Goal: Task Accomplishment & Management: Manage account settings

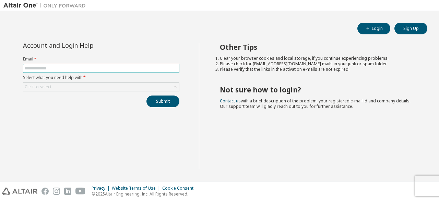
click at [92, 64] on span at bounding box center [101, 68] width 156 height 9
click at [91, 68] on input "text" at bounding box center [101, 67] width 153 height 5
type input "*"
type input "**********"
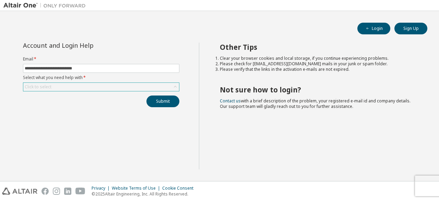
click at [95, 87] on div "Click to select" at bounding box center [101, 87] width 156 height 8
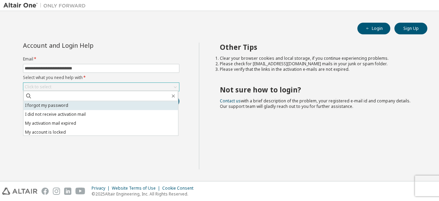
click at [79, 108] on li "I forgot my password" at bounding box center [100, 105] width 155 height 9
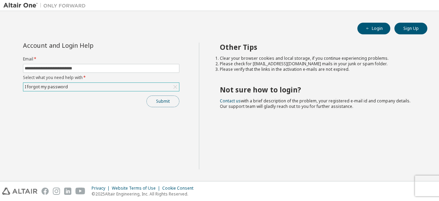
click at [164, 101] on button "Submit" at bounding box center [162, 101] width 33 height 12
